Goal: Information Seeking & Learning: Check status

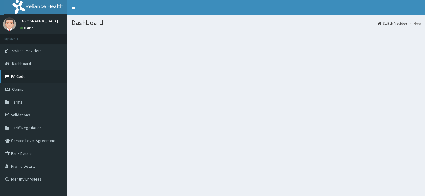
click at [17, 75] on link "PA Code" at bounding box center [33, 76] width 67 height 13
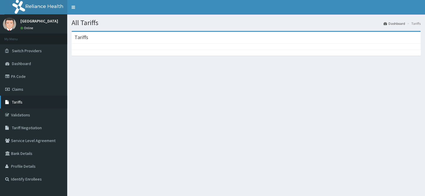
click at [19, 100] on span "Tariffs" at bounding box center [17, 102] width 11 height 5
click at [25, 89] on link "Claims" at bounding box center [33, 89] width 67 height 13
click at [18, 89] on span "Claims" at bounding box center [17, 89] width 11 height 5
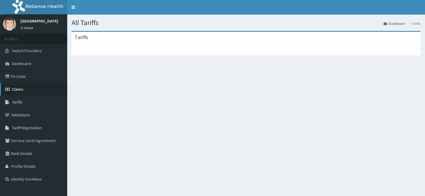
click at [18, 89] on span "Claims" at bounding box center [17, 89] width 11 height 5
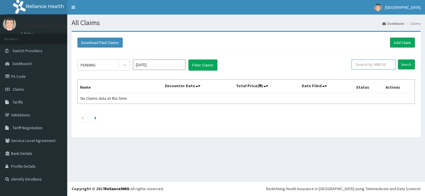
click at [374, 63] on input "text" at bounding box center [374, 65] width 44 height 10
click at [167, 61] on input "Oct 2025" at bounding box center [159, 65] width 53 height 11
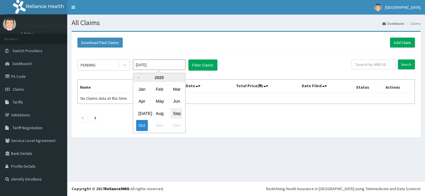
click at [177, 114] on div "Sep" at bounding box center [177, 113] width 12 height 11
type input "Sep 2025"
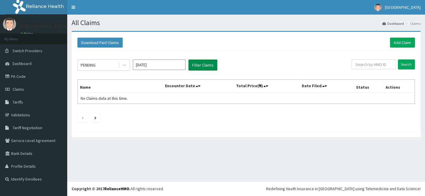
click at [198, 62] on button "Filter Claims" at bounding box center [203, 65] width 29 height 11
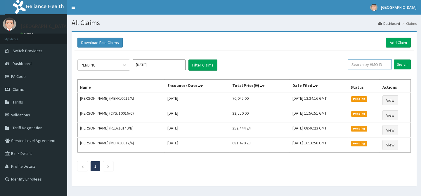
click at [377, 64] on input "text" at bounding box center [370, 65] width 44 height 10
paste input "RET/16703/A"
type input "RET/16703/A"
click at [403, 63] on input "Search" at bounding box center [402, 65] width 17 height 10
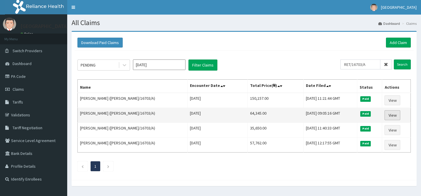
click at [388, 114] on link "View" at bounding box center [393, 115] width 16 height 10
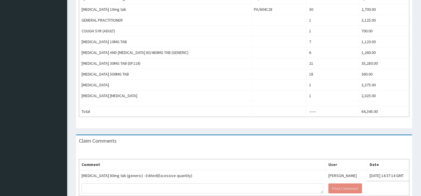
scroll to position [278, 0]
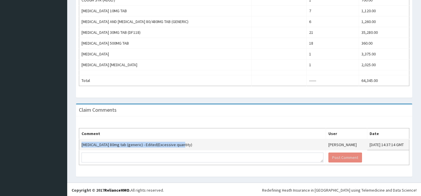
drag, startPoint x: 81, startPoint y: 143, endPoint x: 197, endPoint y: 145, distance: 115.8
click at [197, 145] on td "[MEDICAL_DATA] 80mg tab (generic) - Edited(Excessive quantity)" at bounding box center [202, 144] width 247 height 11
copy td "[MEDICAL_DATA] 80mg tab (generic) - Edited(Excessive quantity)"
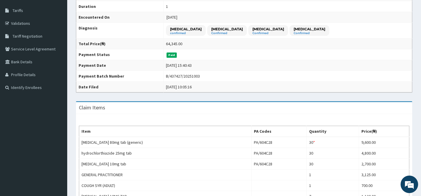
scroll to position [0, 0]
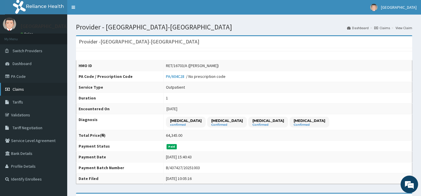
click at [18, 88] on span "Claims" at bounding box center [18, 89] width 11 height 5
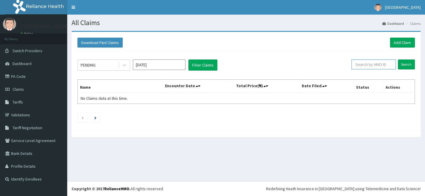
click at [366, 65] on input "text" at bounding box center [374, 65] width 44 height 10
paste input "ELI/10036/H"
type input "ELI/10036/H"
click at [407, 67] on input "Search" at bounding box center [406, 65] width 17 height 10
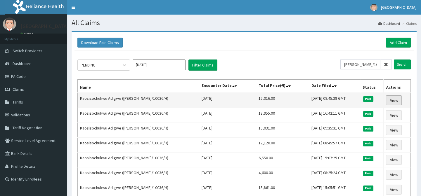
click at [393, 100] on link "View" at bounding box center [394, 101] width 16 height 10
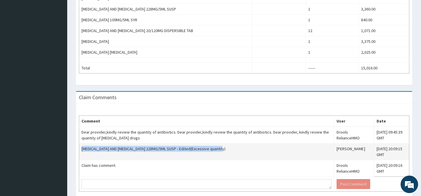
drag, startPoint x: 81, startPoint y: 148, endPoint x: 230, endPoint y: 148, distance: 148.8
click at [230, 148] on td "AMOXYCILLIN AND CLAVULANIC ACID 228MG/5ML SUSP - Edited(Excessive quantity)" at bounding box center [206, 152] width 255 height 17
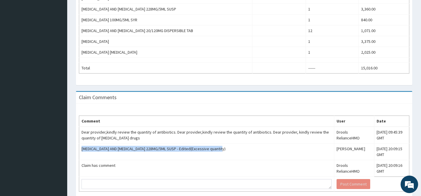
copy td "AMOXYCILLIN AND CLAVULANIC ACID 228MG/5ML SUSP - Edited(Excessive quantity)"
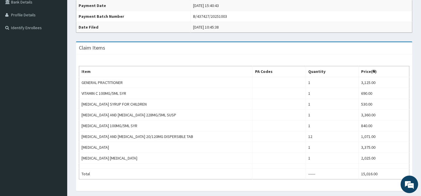
scroll to position [284, 0]
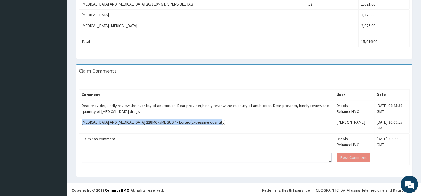
copy td "AMOXYCILLIN AND CLAVULANIC ACID 228MG/5ML SUSP - Edited(Excessive quantity)"
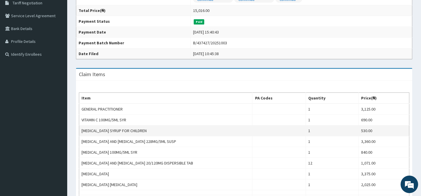
scroll to position [0, 0]
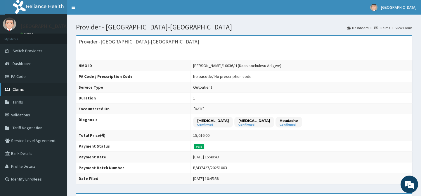
click at [22, 87] on span "Claims" at bounding box center [18, 89] width 11 height 5
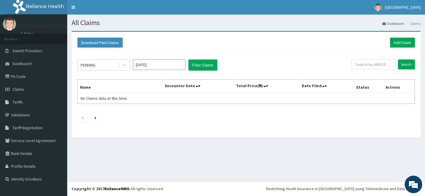
click at [157, 61] on input "[DATE]" at bounding box center [159, 65] width 53 height 11
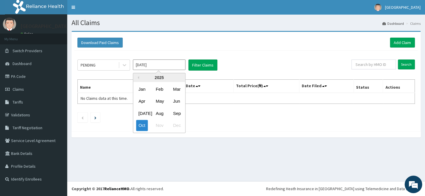
click at [178, 115] on div "Sep" at bounding box center [177, 113] width 12 height 11
type input "[DATE]"
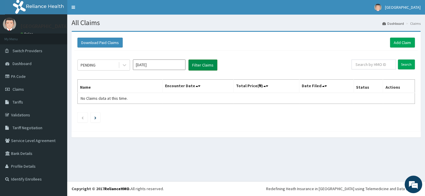
click at [203, 66] on button "Filter Claims" at bounding box center [203, 65] width 29 height 11
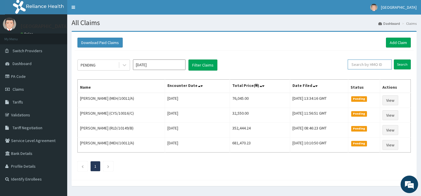
click at [366, 65] on input "text" at bounding box center [370, 65] width 44 height 10
paste input "NGC/10024/A"
type input "NGC/10024/A"
click at [402, 65] on input "Search" at bounding box center [402, 65] width 17 height 10
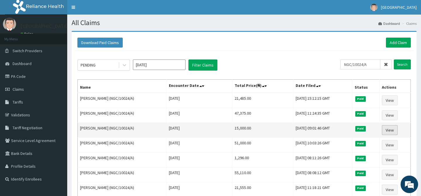
click at [388, 129] on link "View" at bounding box center [390, 130] width 16 height 10
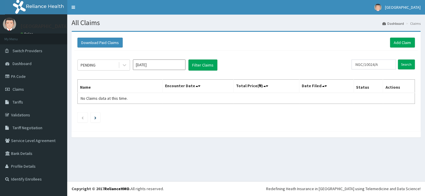
click at [151, 64] on input "Oct 2025" at bounding box center [159, 65] width 53 height 11
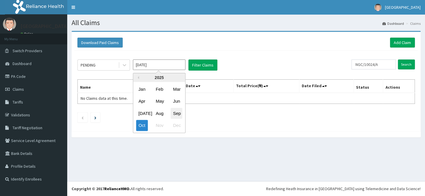
click at [176, 115] on div "Sep" at bounding box center [177, 113] width 12 height 11
type input "Sep 2025"
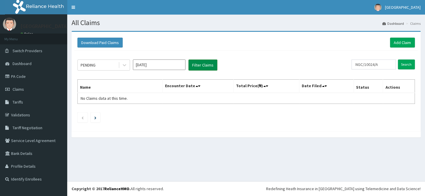
click at [200, 66] on button "Filter Claims" at bounding box center [203, 65] width 29 height 11
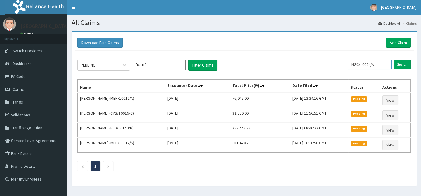
click at [383, 66] on input "NGC/10024/A" at bounding box center [370, 65] width 44 height 10
click at [403, 63] on input "Search" at bounding box center [402, 65] width 17 height 10
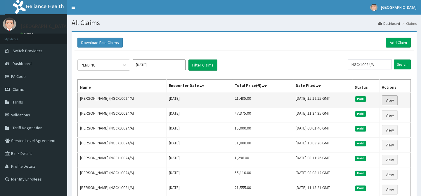
click at [393, 99] on link "View" at bounding box center [390, 101] width 16 height 10
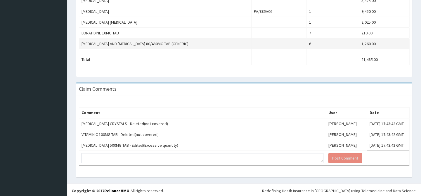
scroll to position [267, 0]
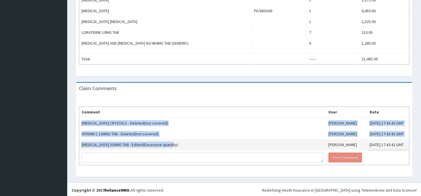
drag, startPoint x: 80, startPoint y: 121, endPoint x: 179, endPoint y: 145, distance: 101.9
click at [179, 145] on tbody "MENTHOL CRYSTALS - Deleted(not covered) Andrew Ikuenayo Fri, 12 Sep 2025 17:43:…" at bounding box center [244, 142] width 330 height 48
copy tbody "MENTHOL CRYSTALS - Deleted(not covered) Andrew Ikuenayo Fri, 12 Sep 2025 17:43:…"
click at [193, 144] on td "PARACETAMOL 500MG TAB - Edited(Excessive quantity)" at bounding box center [202, 145] width 247 height 11
drag, startPoint x: 82, startPoint y: 122, endPoint x: 179, endPoint y: 142, distance: 99.5
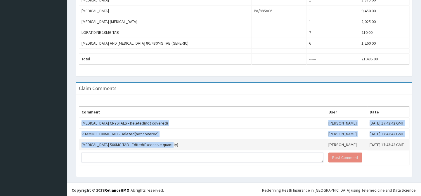
click at [179, 142] on tbody "MENTHOL CRYSTALS - Deleted(not covered) Andrew Ikuenayo Fri, 12 Sep 2025 17:43:…" at bounding box center [244, 142] width 330 height 48
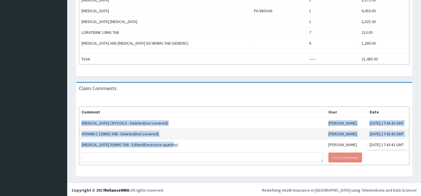
drag, startPoint x: 171, startPoint y: 137, endPoint x: 136, endPoint y: 131, distance: 35.6
click at [171, 137] on td "VITAMIN C 100MG TAB - Deleted(not covered)" at bounding box center [202, 134] width 247 height 11
click at [107, 129] on td "VITAMIN C 100MG TAB - Deleted(not covered)" at bounding box center [202, 134] width 247 height 11
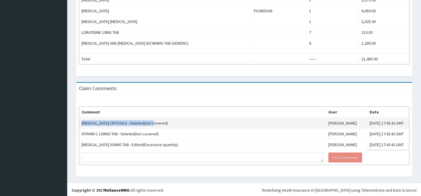
drag, startPoint x: 80, startPoint y: 122, endPoint x: 156, endPoint y: 124, distance: 75.7
click at [156, 124] on td "MENTHOL CRYSTALS - Deleted(not covered)" at bounding box center [202, 123] width 247 height 11
copy td "MENTHOL CRYSTALS - Deleted(not covered)"
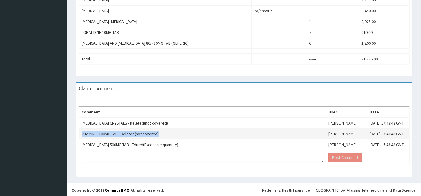
drag, startPoint x: 82, startPoint y: 133, endPoint x: 161, endPoint y: 135, distance: 79.2
click at [161, 135] on td "VITAMIN C 100MG TAB - Deleted(not covered)" at bounding box center [202, 134] width 247 height 11
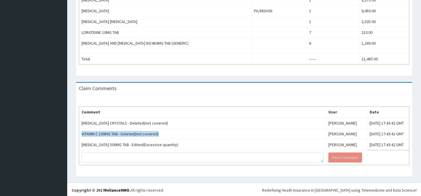
copy td "VITAMIN C 100MG TAB - Deleted(not covered)"
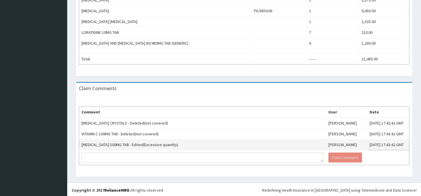
click at [81, 144] on td "PARACETAMOL 500MG TAB - Edited(Excessive quantity)" at bounding box center [202, 145] width 247 height 11
click at [83, 144] on td "PARACETAMOL 500MG TAB - Edited(Excessive quantity)" at bounding box center [202, 145] width 247 height 11
drag, startPoint x: 82, startPoint y: 143, endPoint x: 187, endPoint y: 147, distance: 105.3
click at [187, 147] on td "PARACETAMOL 500MG TAB - Edited(Excessive quantity)" at bounding box center [202, 145] width 247 height 11
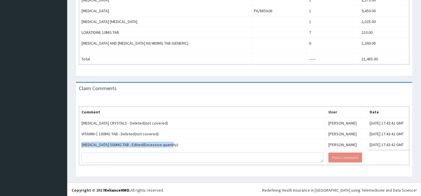
copy td "PARACETAMOL 500MG TAB - Edited(Excessive quantity)"
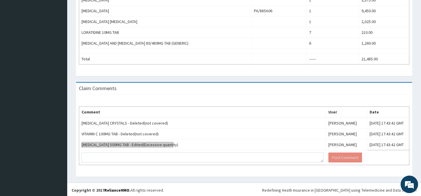
scroll to position [0, 0]
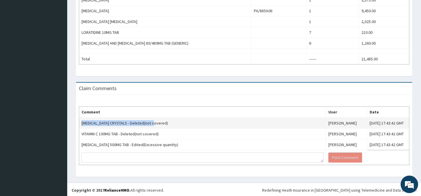
drag, startPoint x: 81, startPoint y: 122, endPoint x: 172, endPoint y: 122, distance: 90.9
click at [172, 122] on td "[MEDICAL_DATA] CRYSTALS - Deleted(not covered)" at bounding box center [202, 123] width 247 height 11
copy td "[MEDICAL_DATA] CRYSTALS - Deleted(not covered)"
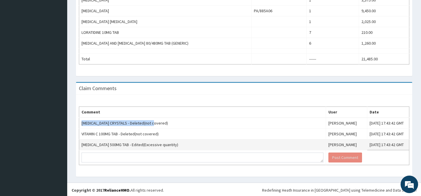
copy td "[MEDICAL_DATA] CRYSTALS - Deleted(not covered)"
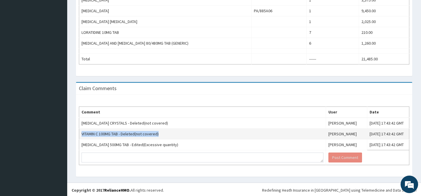
drag, startPoint x: 81, startPoint y: 134, endPoint x: 162, endPoint y: 131, distance: 81.0
click at [162, 131] on td "VITAMIN C 100MG TAB - Deleted(not covered)" at bounding box center [202, 134] width 247 height 11
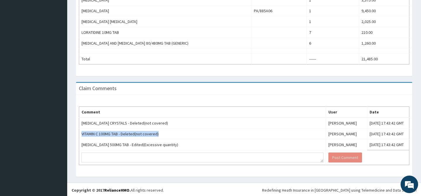
copy td "VITAMIN C 100MG TAB - Deleted(not covered)"
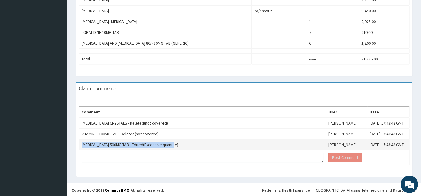
drag, startPoint x: 82, startPoint y: 144, endPoint x: 190, endPoint y: 144, distance: 107.9
click at [190, 144] on td "[MEDICAL_DATA] 500MG TAB - Edited(Excessive quantity)" at bounding box center [202, 145] width 247 height 11
copy td "[MEDICAL_DATA] 500MG TAB - Edited(Excessive quantity)"
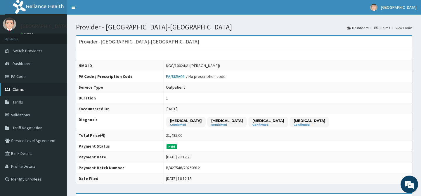
click at [14, 88] on span "Claims" at bounding box center [18, 89] width 11 height 5
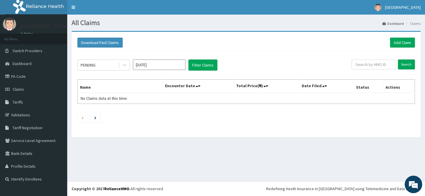
click at [159, 64] on input "Oct 2025" at bounding box center [159, 65] width 53 height 11
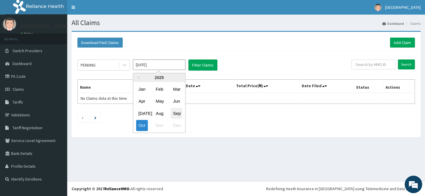
click at [179, 112] on div "Sep" at bounding box center [177, 113] width 12 height 11
type input "Sep 2025"
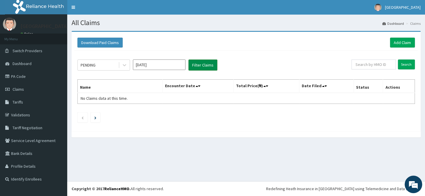
click at [208, 62] on button "Filter Claims" at bounding box center [203, 65] width 29 height 11
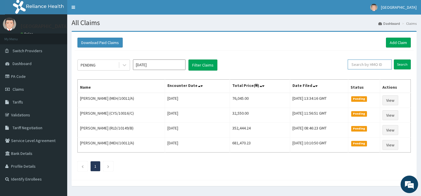
click at [365, 67] on input "text" at bounding box center [370, 65] width 44 height 10
paste input "RET/16703/A"
type input "RET/16703/A"
click at [399, 64] on input "Search" at bounding box center [402, 65] width 17 height 10
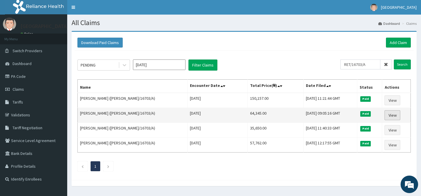
click at [390, 115] on link "View" at bounding box center [393, 115] width 16 height 10
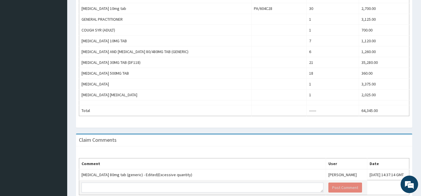
scroll to position [278, 0]
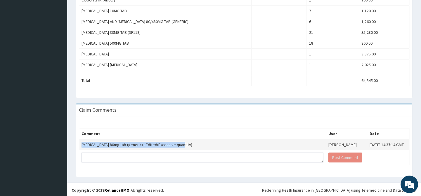
drag, startPoint x: 82, startPoint y: 145, endPoint x: 181, endPoint y: 144, distance: 99.1
click at [181, 144] on td "[MEDICAL_DATA] 80mg tab (generic) - Edited(Excessive quantity)" at bounding box center [202, 144] width 247 height 11
copy td "[MEDICAL_DATA] 80mg tab (generic) - Edited(Excessive quantity)"
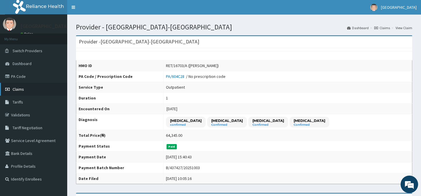
click at [24, 91] on link "Claims" at bounding box center [33, 89] width 67 height 13
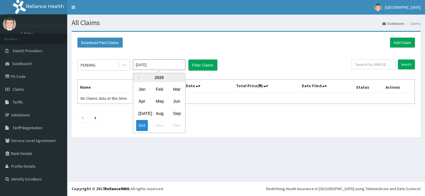
click at [160, 65] on input "[DATE]" at bounding box center [159, 65] width 53 height 11
click at [181, 115] on div "Sep" at bounding box center [177, 113] width 12 height 11
type input "[DATE]"
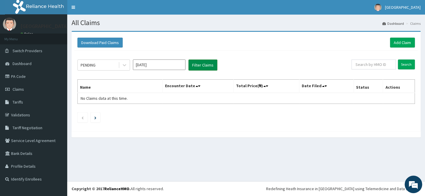
click at [206, 62] on button "Filter Claims" at bounding box center [203, 65] width 29 height 11
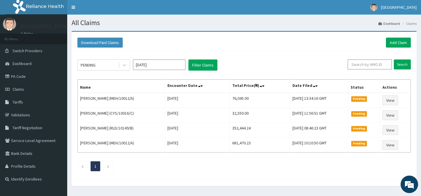
click at [365, 68] on input "text" at bounding box center [370, 65] width 44 height 10
paste input "ELI/10036/H"
type input "ELI/10036/H"
click at [405, 65] on input "Search" at bounding box center [402, 65] width 17 height 10
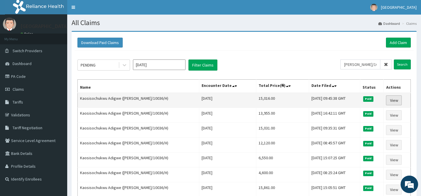
click at [392, 100] on link "View" at bounding box center [394, 101] width 16 height 10
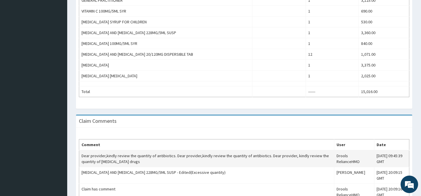
scroll to position [266, 0]
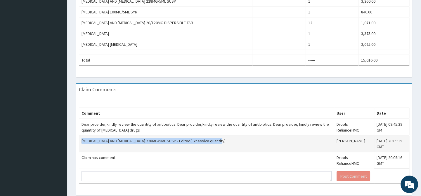
drag, startPoint x: 82, startPoint y: 140, endPoint x: 224, endPoint y: 141, distance: 142.1
click at [224, 141] on td "AMOXYCILLIN AND CLAVULANIC ACID 228MG/5ML SUSP - Edited(Excessive quantity)" at bounding box center [206, 144] width 255 height 17
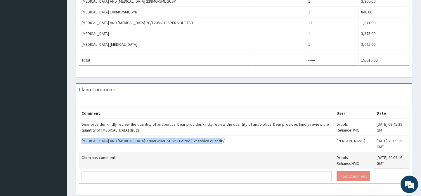
copy td "AMOXYCILLIN AND CLAVULANIC ACID 228MG/5ML SUSP - Edited(Excessive quantity)"
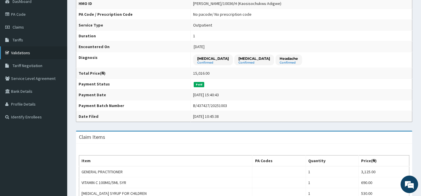
scroll to position [53, 0]
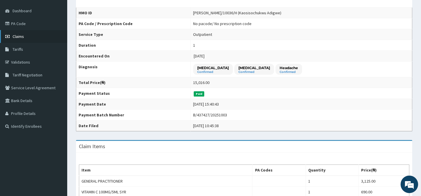
click at [21, 38] on span "Claims" at bounding box center [18, 36] width 11 height 5
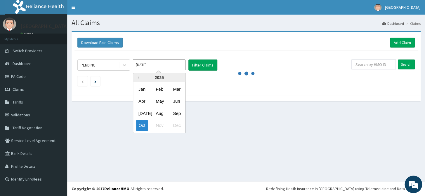
click at [175, 68] on input "Oct 2025" at bounding box center [159, 65] width 53 height 11
click at [179, 114] on div "Sep" at bounding box center [177, 113] width 12 height 11
type input "Sep 2025"
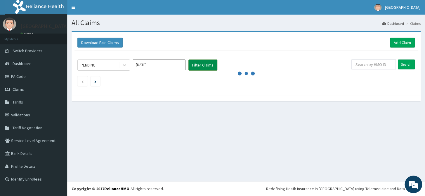
click at [208, 61] on button "Filter Claims" at bounding box center [203, 65] width 29 height 11
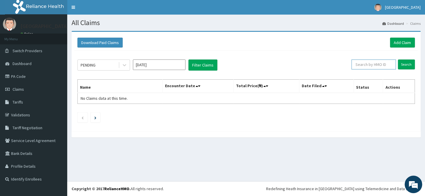
click at [371, 66] on input "text" at bounding box center [374, 65] width 44 height 10
paste input "RET/16703/A"
type input "RET/16703/A"
click at [402, 67] on input "Search" at bounding box center [406, 65] width 17 height 10
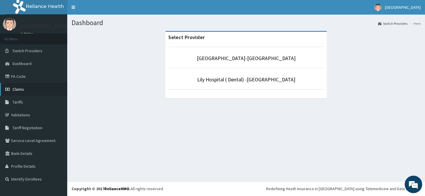
click at [28, 89] on link "Claims" at bounding box center [33, 89] width 67 height 13
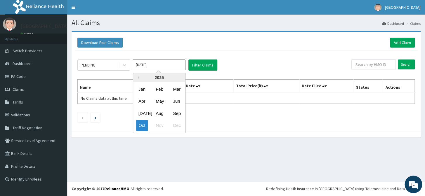
click at [159, 66] on input "[DATE]" at bounding box center [159, 65] width 53 height 11
click at [176, 112] on div "Sep" at bounding box center [177, 113] width 12 height 11
type input "Sep 2025"
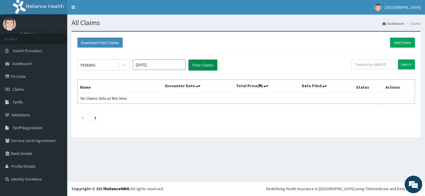
click at [207, 62] on button "Filter Claims" at bounding box center [203, 65] width 29 height 11
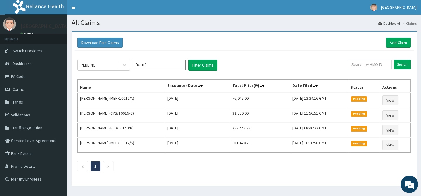
click at [151, 46] on div "Download Paid Claims Add Claim" at bounding box center [244, 43] width 334 height 10
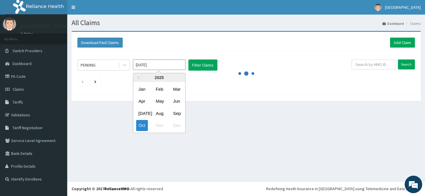
click at [145, 67] on input "[DATE]" at bounding box center [159, 65] width 53 height 11
click at [178, 112] on div "Sep" at bounding box center [177, 113] width 12 height 11
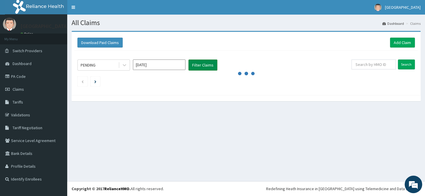
click at [202, 66] on button "Filter Claims" at bounding box center [203, 65] width 29 height 11
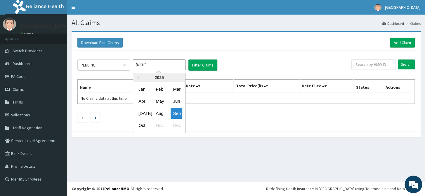
click at [159, 63] on input "[DATE]" at bounding box center [159, 65] width 53 height 11
click at [145, 126] on div "Oct" at bounding box center [142, 125] width 12 height 11
click at [164, 68] on input "[DATE]" at bounding box center [159, 65] width 53 height 11
click at [175, 112] on div "Sep" at bounding box center [177, 113] width 12 height 11
type input "Sep 2025"
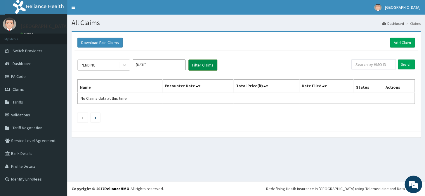
click at [199, 67] on button "Filter Claims" at bounding box center [203, 65] width 29 height 11
click at [205, 66] on button "Filter Claims" at bounding box center [203, 65] width 29 height 11
click at [198, 63] on button "Filter Claims" at bounding box center [203, 65] width 29 height 11
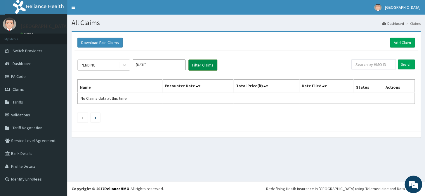
click at [198, 63] on button "Filter Claims" at bounding box center [203, 65] width 29 height 11
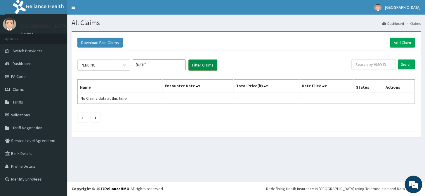
click at [198, 63] on button "Filter Claims" at bounding box center [203, 65] width 29 height 11
click at [206, 64] on button "Filter Claims" at bounding box center [203, 65] width 29 height 11
click at [167, 64] on input "Sep 2025" at bounding box center [159, 65] width 53 height 11
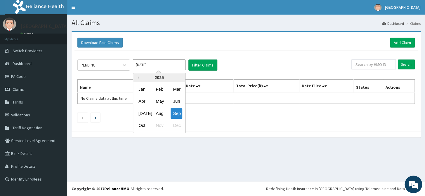
click at [167, 64] on input "Sep 2025" at bounding box center [159, 65] width 53 height 11
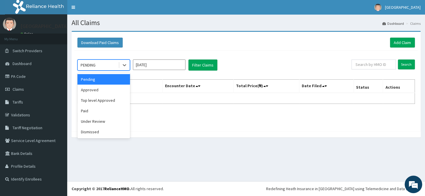
click at [103, 65] on div "PENDING" at bounding box center [98, 65] width 41 height 9
click at [108, 107] on div "Paid" at bounding box center [103, 111] width 53 height 11
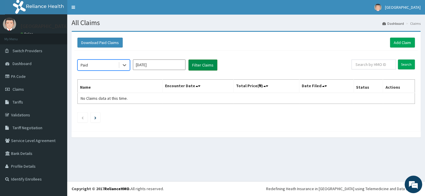
click at [213, 60] on button "Filter Claims" at bounding box center [203, 65] width 29 height 11
click at [207, 61] on button "Filter Claims" at bounding box center [203, 65] width 29 height 11
click at [277, 67] on div "Paid Sep 2025 Filter Claims" at bounding box center [214, 65] width 274 height 11
click at [210, 64] on button "Filter Claims" at bounding box center [203, 65] width 29 height 11
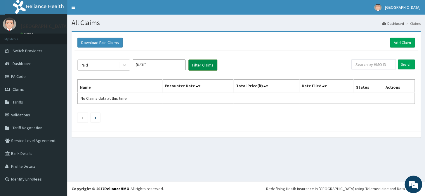
click at [210, 64] on button "Filter Claims" at bounding box center [203, 65] width 29 height 11
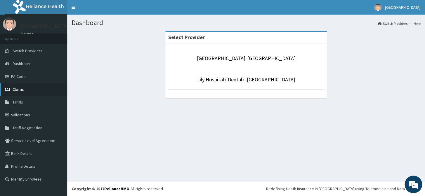
click at [15, 87] on span "Claims" at bounding box center [18, 89] width 11 height 5
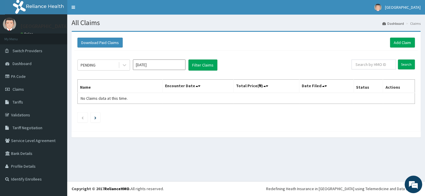
click at [170, 65] on input "[DATE]" at bounding box center [159, 65] width 53 height 11
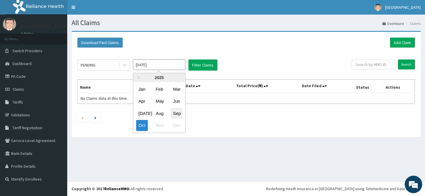
drag, startPoint x: 177, startPoint y: 113, endPoint x: 257, endPoint y: 50, distance: 101.7
click at [177, 113] on div "Sep" at bounding box center [177, 113] width 12 height 11
type input "Sep 2025"
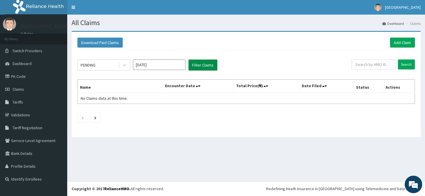
click at [198, 68] on button "Filter Claims" at bounding box center [203, 65] width 29 height 11
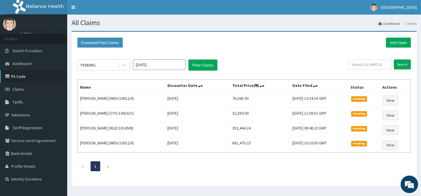
click at [30, 78] on link "PA Code" at bounding box center [33, 76] width 67 height 13
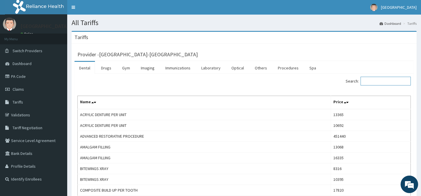
click at [375, 82] on input "Search:" at bounding box center [386, 81] width 50 height 9
paste input "PORCELAIN CROWN PER UNIT PER TOOTH"
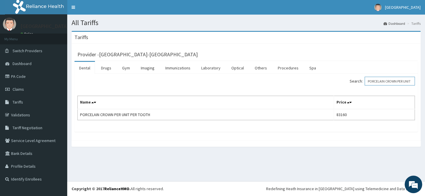
scroll to position [0, 23]
drag, startPoint x: 391, startPoint y: 80, endPoint x: 419, endPoint y: 80, distance: 28.4
click at [419, 80] on div "Search: PORCELAIN CROWN PER UNIT PER TOOTH" at bounding box center [332, 82] width 173 height 10
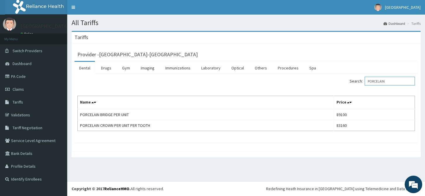
type input "PORCELAIN"
click at [18, 77] on link "PA Code" at bounding box center [33, 76] width 67 height 13
